Goal: Task Accomplishment & Management: Complete application form

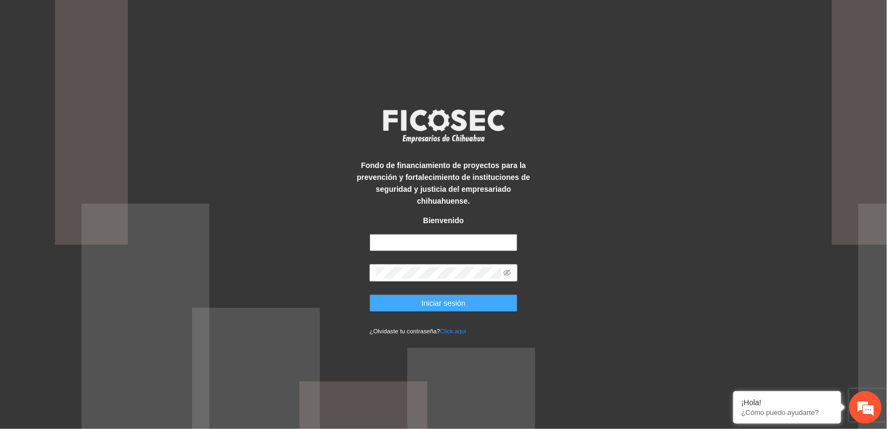
type input "**********"
click at [464, 304] on button "Iniciar sesión" at bounding box center [444, 302] width 148 height 17
